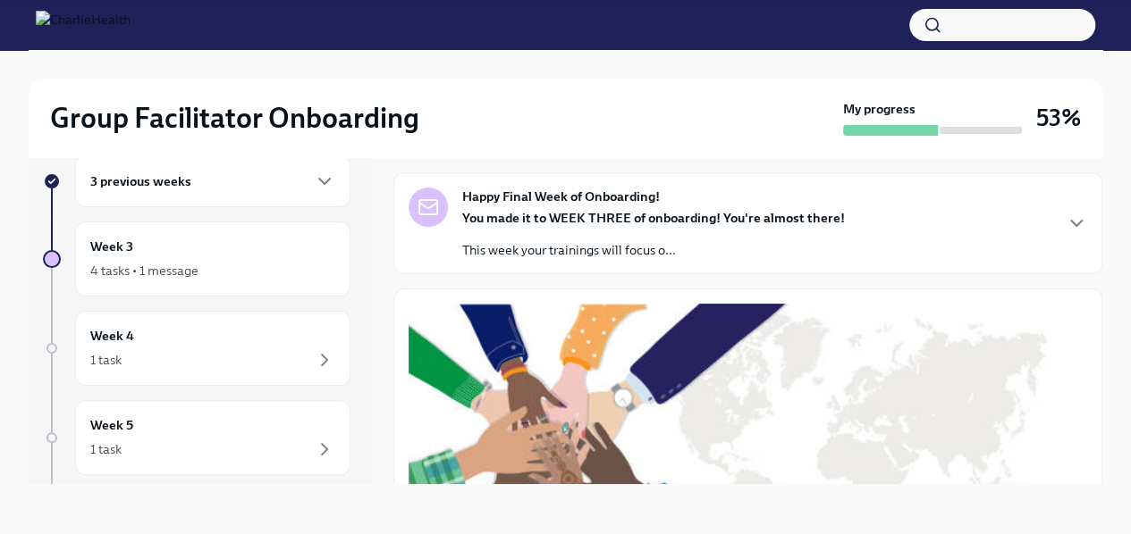
scroll to position [68, 0]
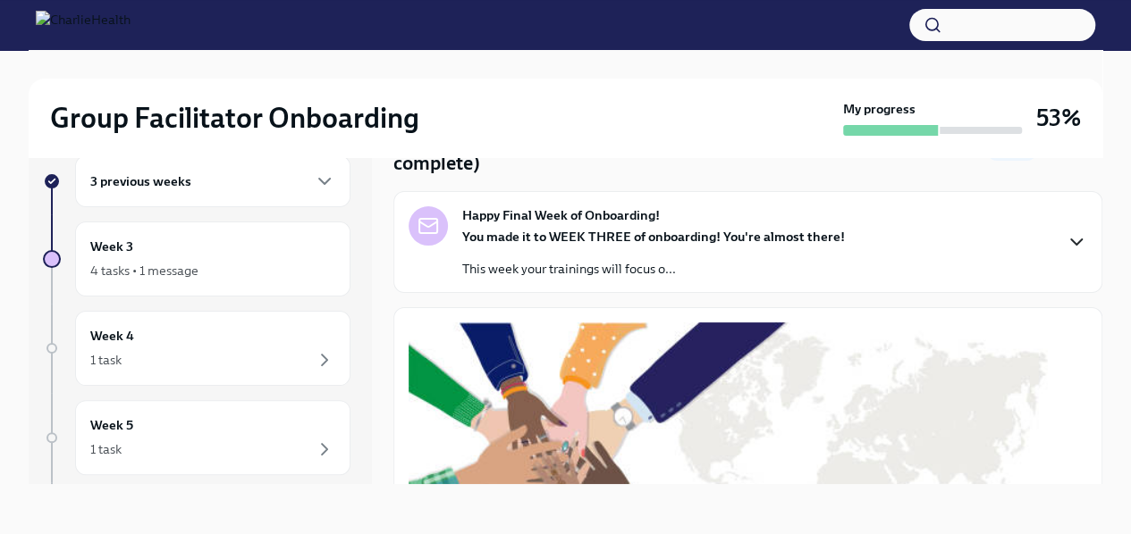
click at [1065, 240] on icon "button" at bounding box center [1075, 241] width 21 height 21
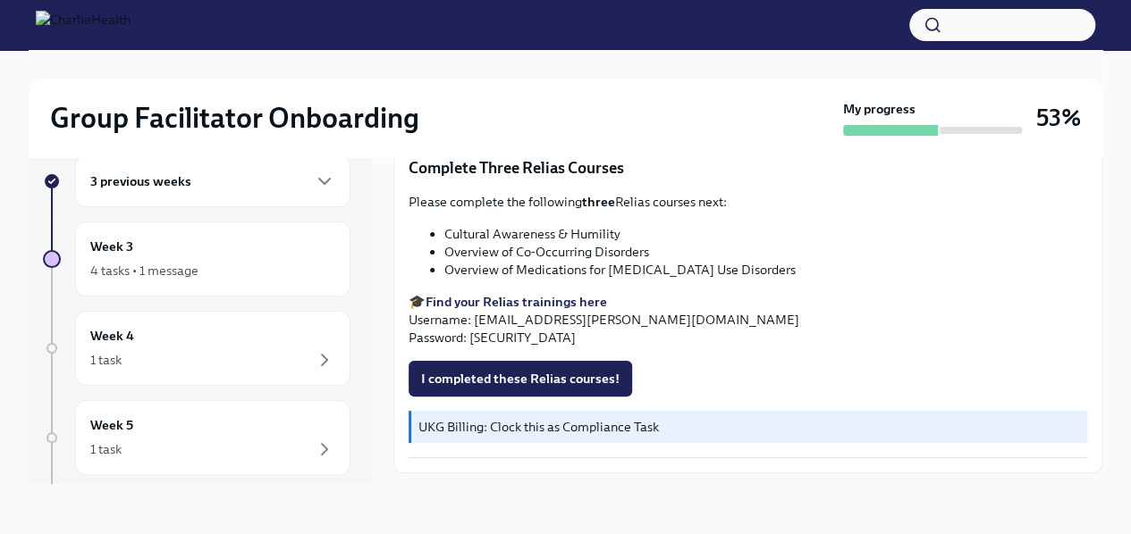
scroll to position [1666, 0]
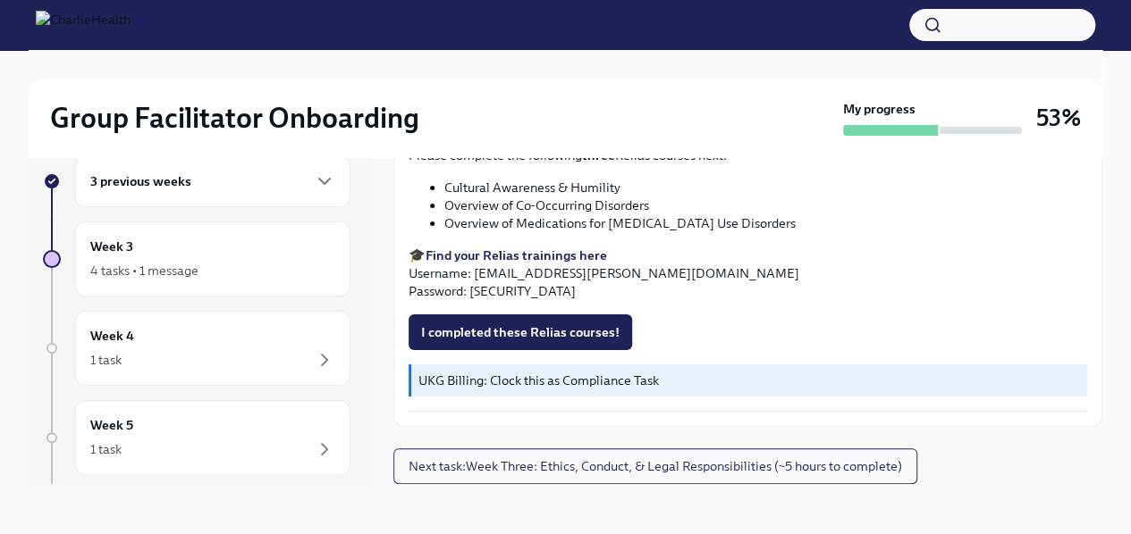
scroll to position [1989, 0]
drag, startPoint x: 1101, startPoint y: 434, endPoint x: 1097, endPoint y: 405, distance: 29.7
click at [1097, 405] on div "Group Facilitator Onboarding My progress 53% 3 previous weeks Week 3 4 tasks • …" at bounding box center [565, 277] width 1131 height 515
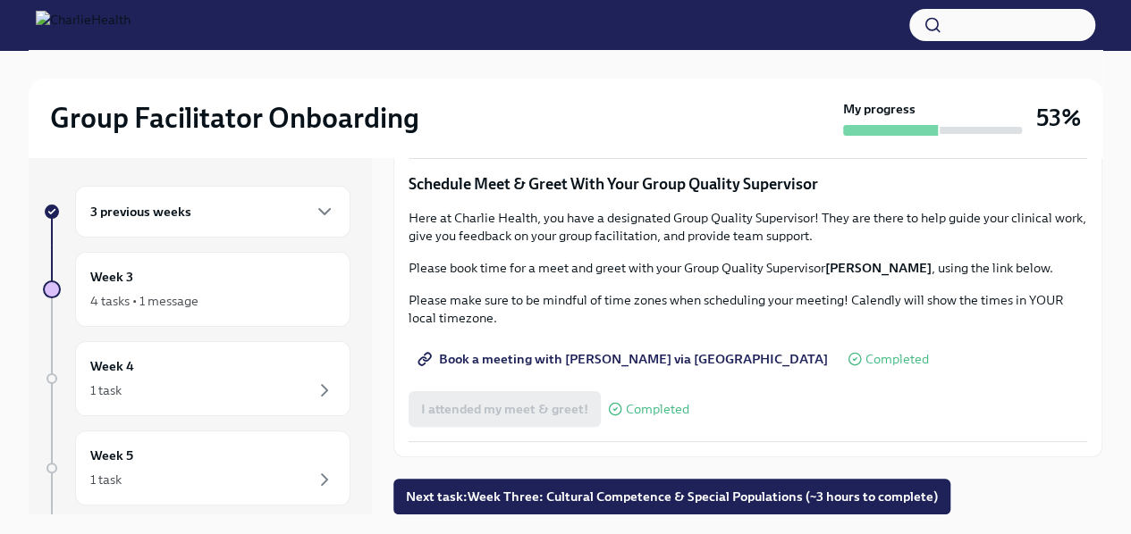
scroll to position [1744, 0]
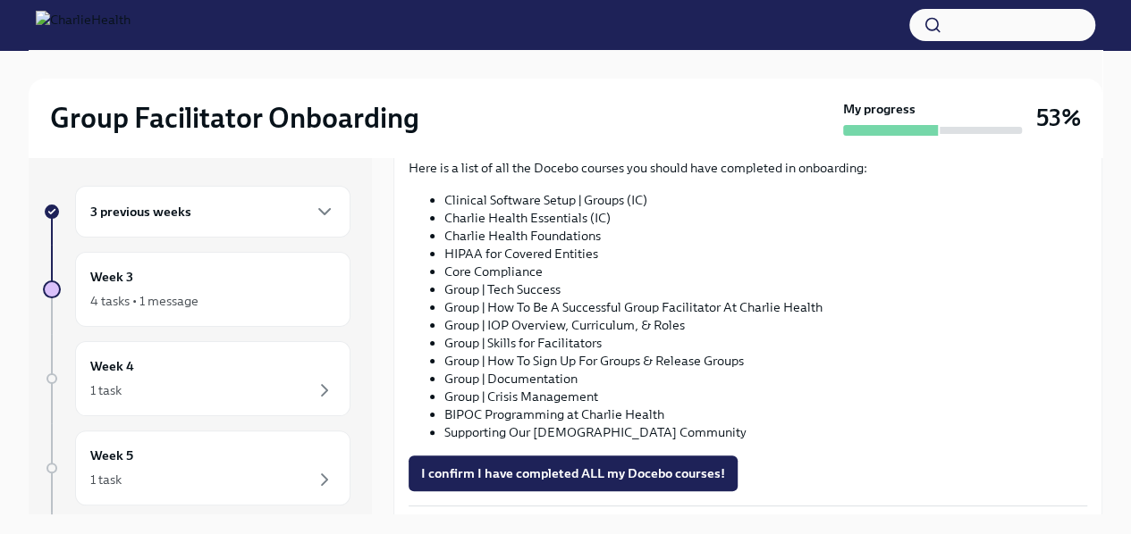
scroll to position [1015, 0]
